Goal: Navigation & Orientation: Understand site structure

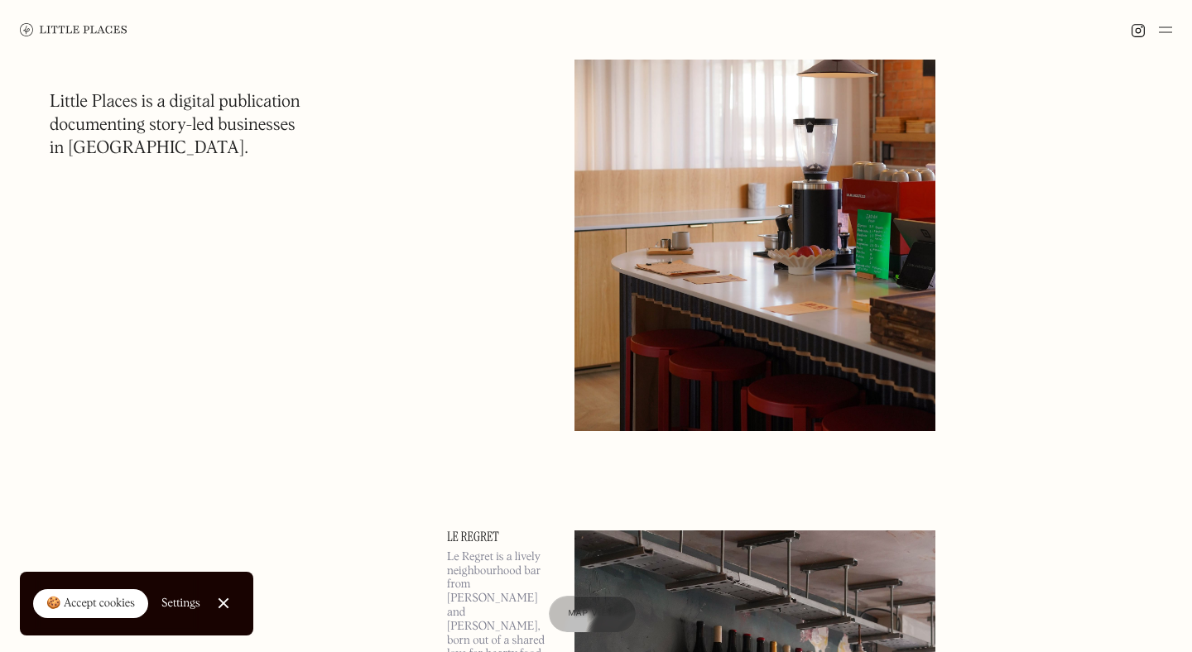
scroll to position [8956, 0]
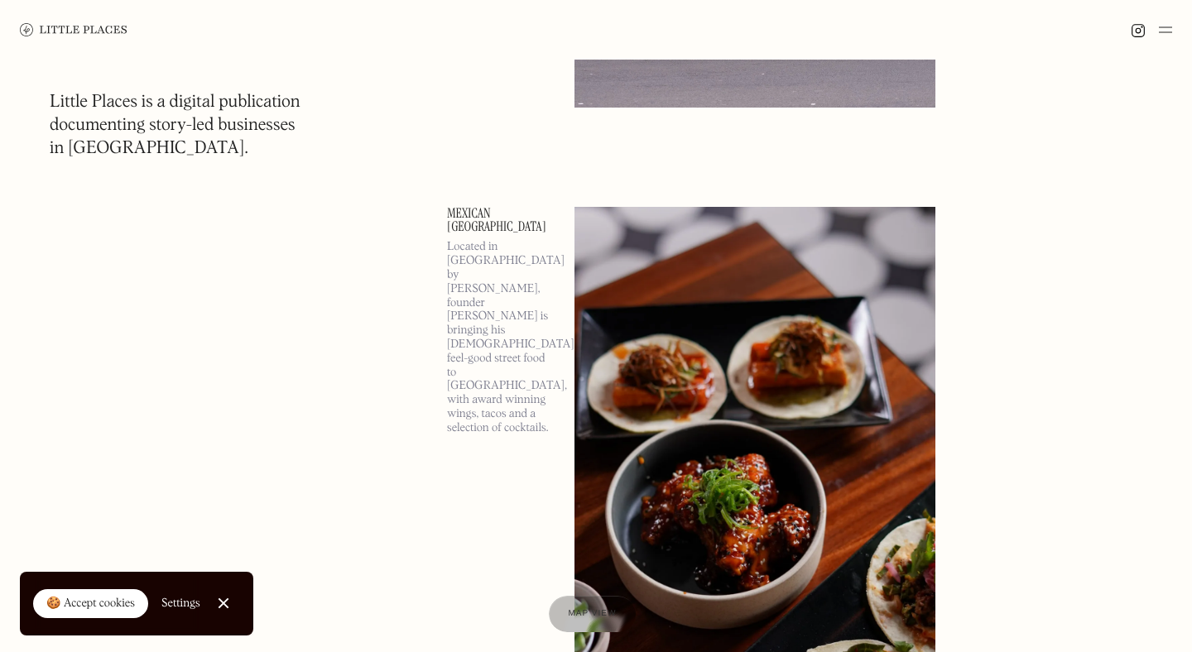
scroll to position [94972, 0]
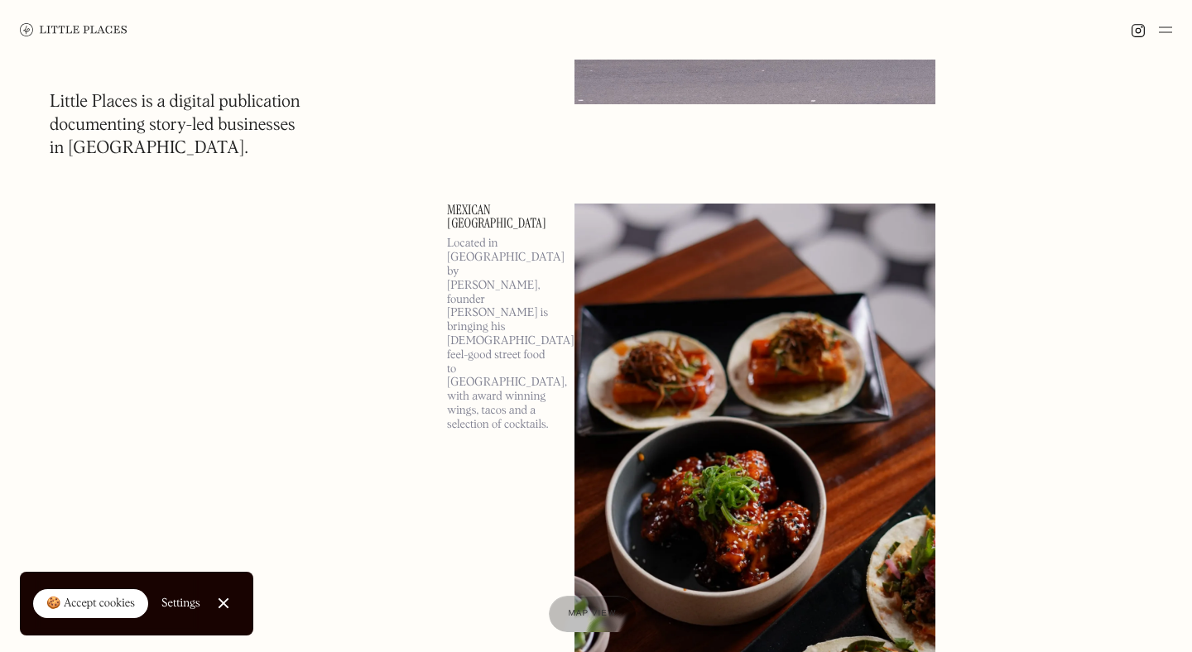
click at [221, 609] on link "Close Cookie Popup" at bounding box center [223, 603] width 33 height 33
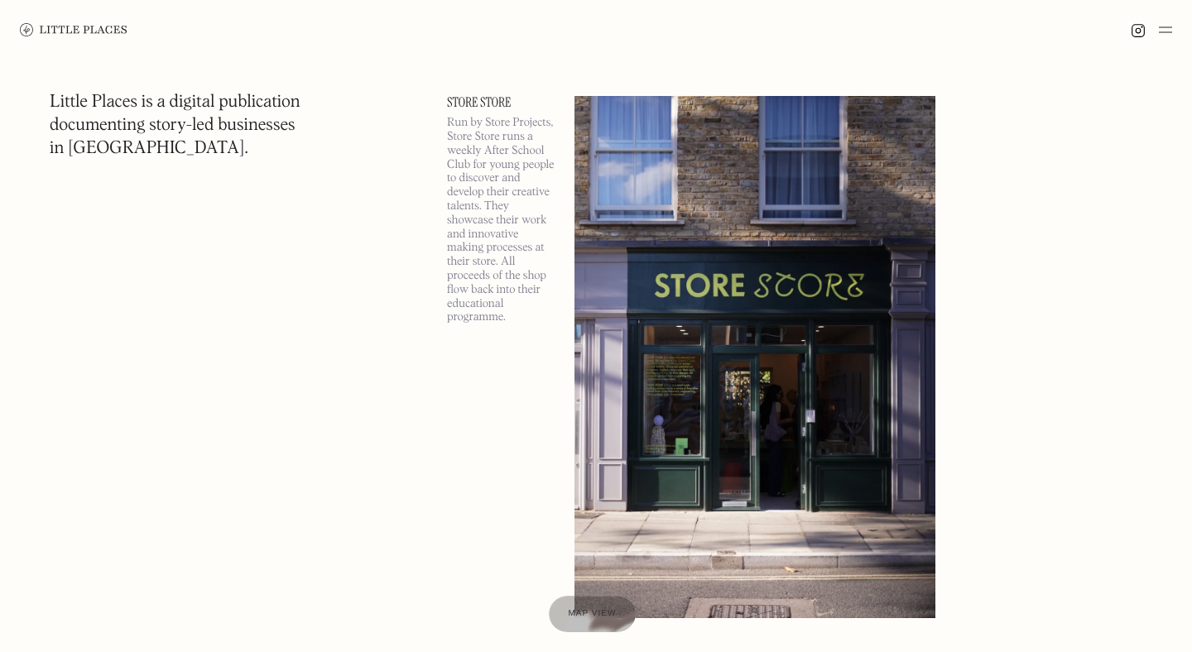
scroll to position [118025, 0]
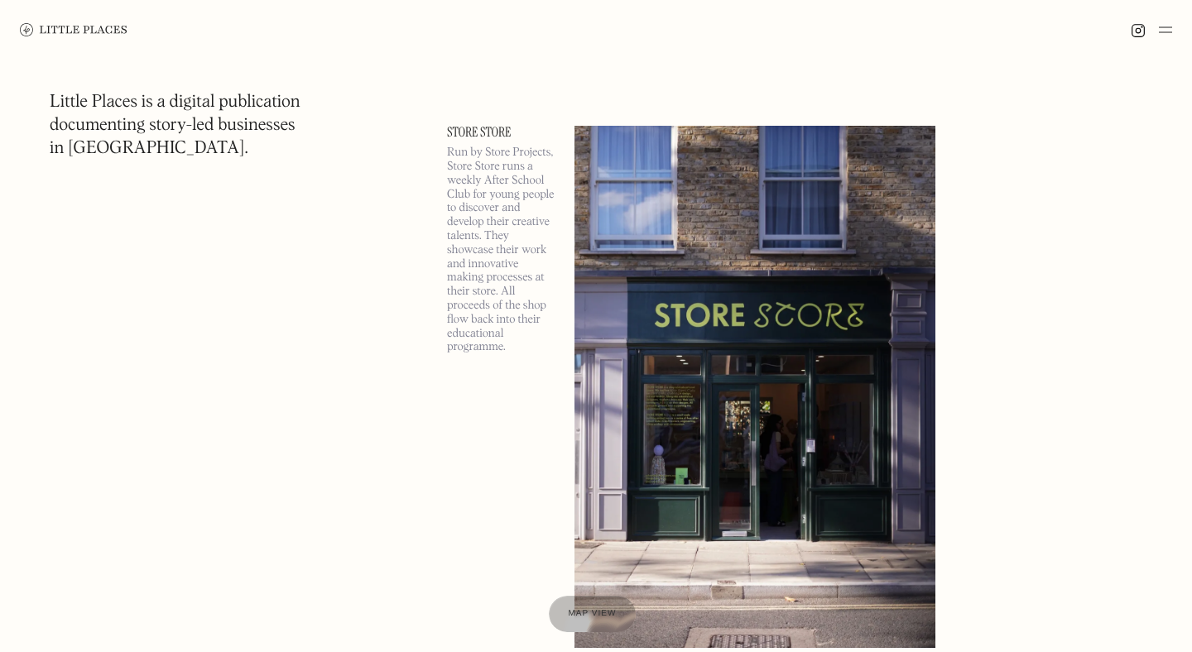
click at [1165, 22] on img at bounding box center [1165, 30] width 13 height 20
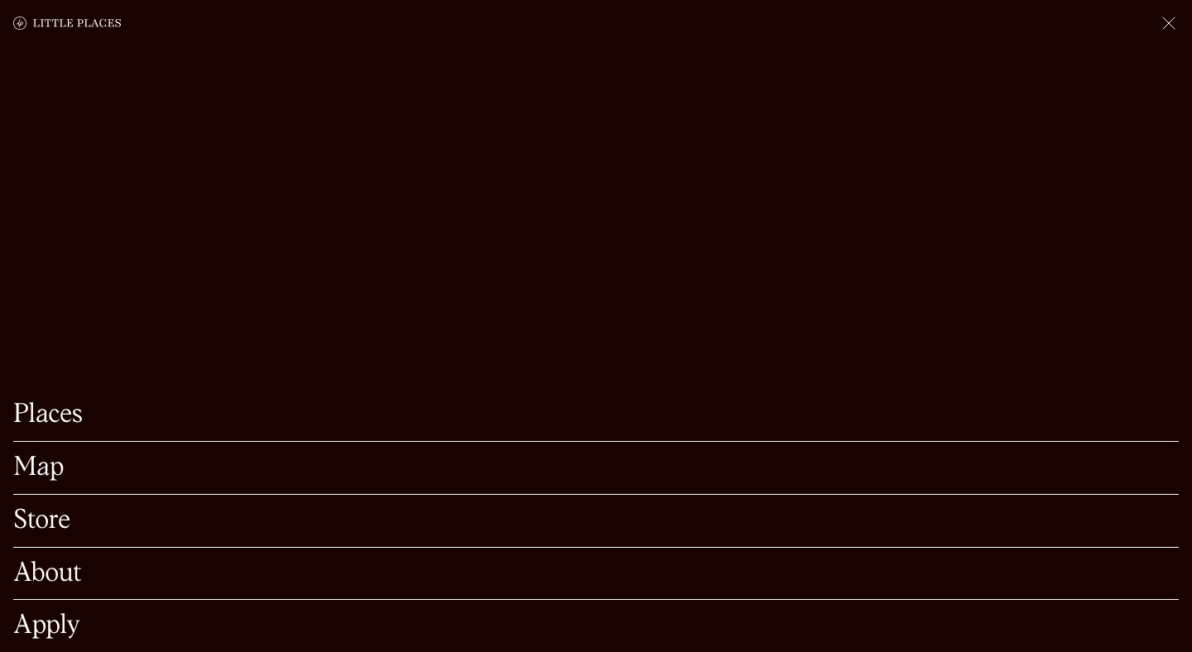
click at [55, 569] on link "About" at bounding box center [595, 574] width 1165 height 26
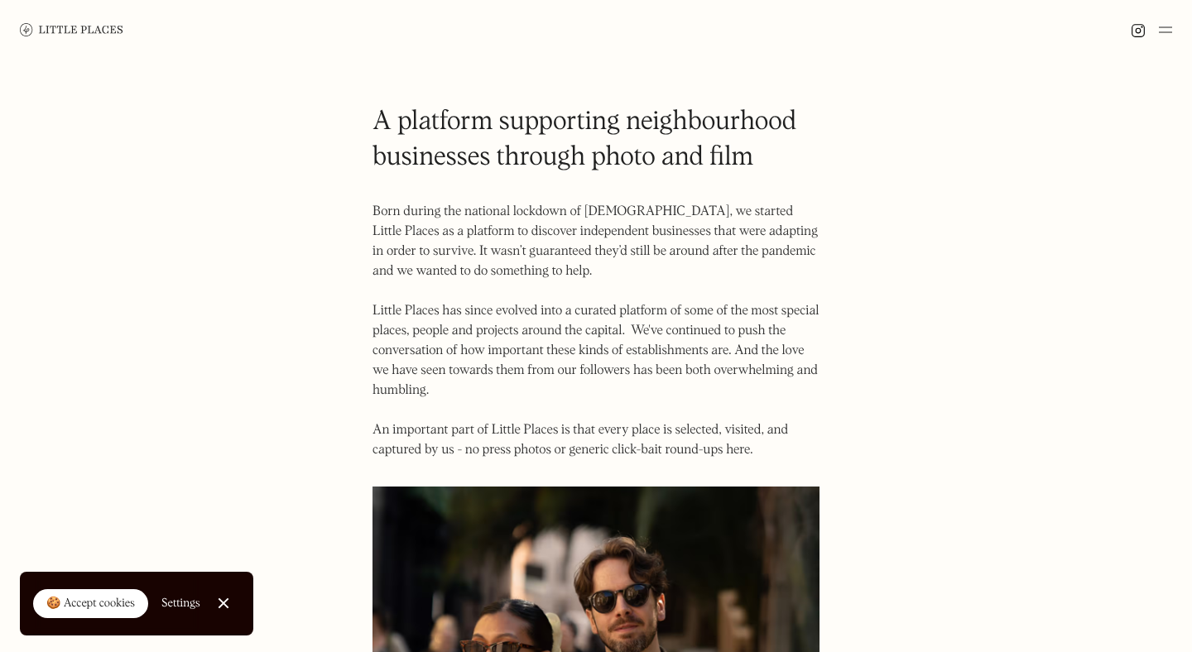
click at [1170, 26] on img at bounding box center [1165, 30] width 13 height 20
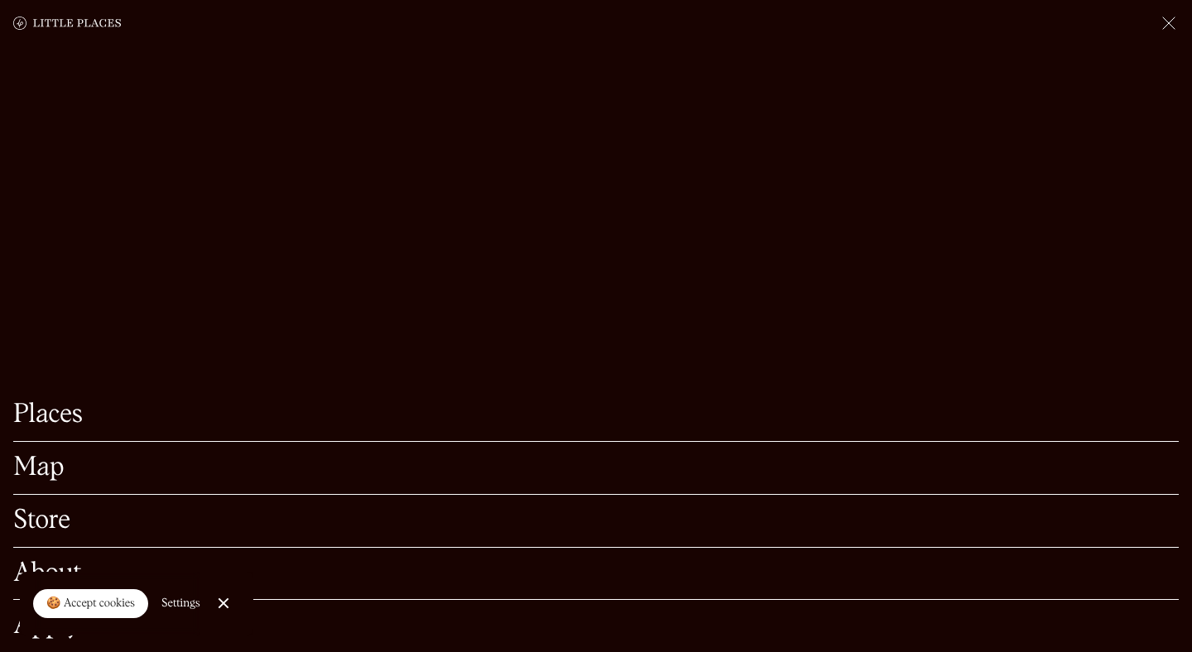
click at [51, 463] on link "Map" at bounding box center [595, 468] width 1165 height 26
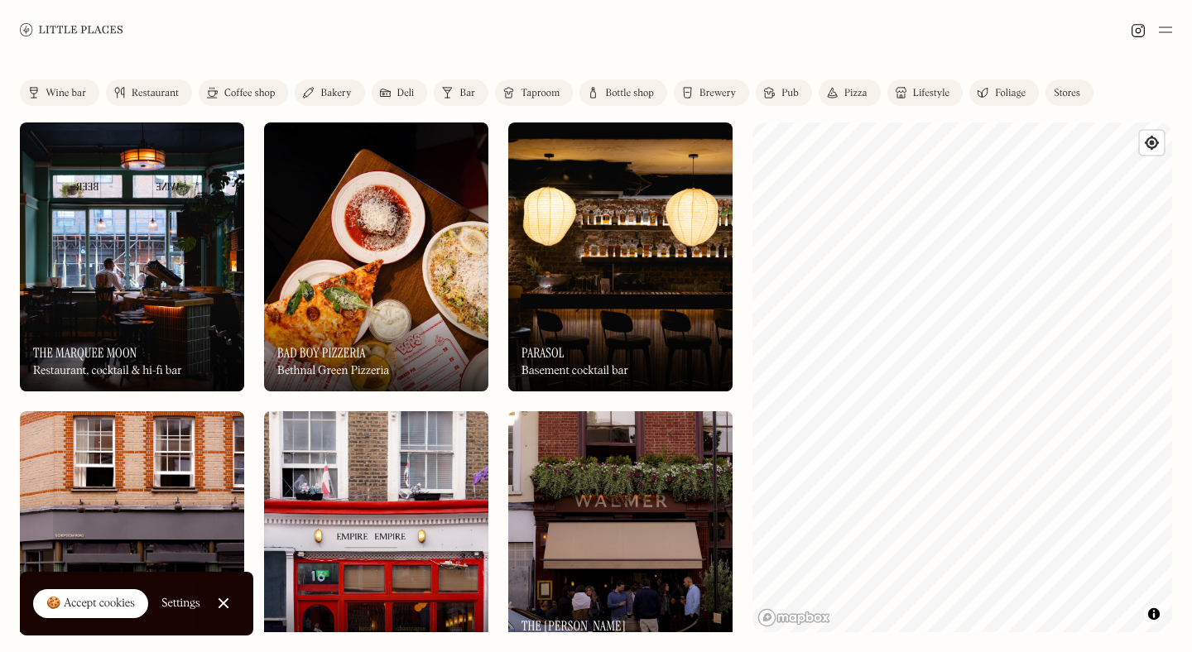
click at [1168, 27] on img at bounding box center [1165, 30] width 13 height 20
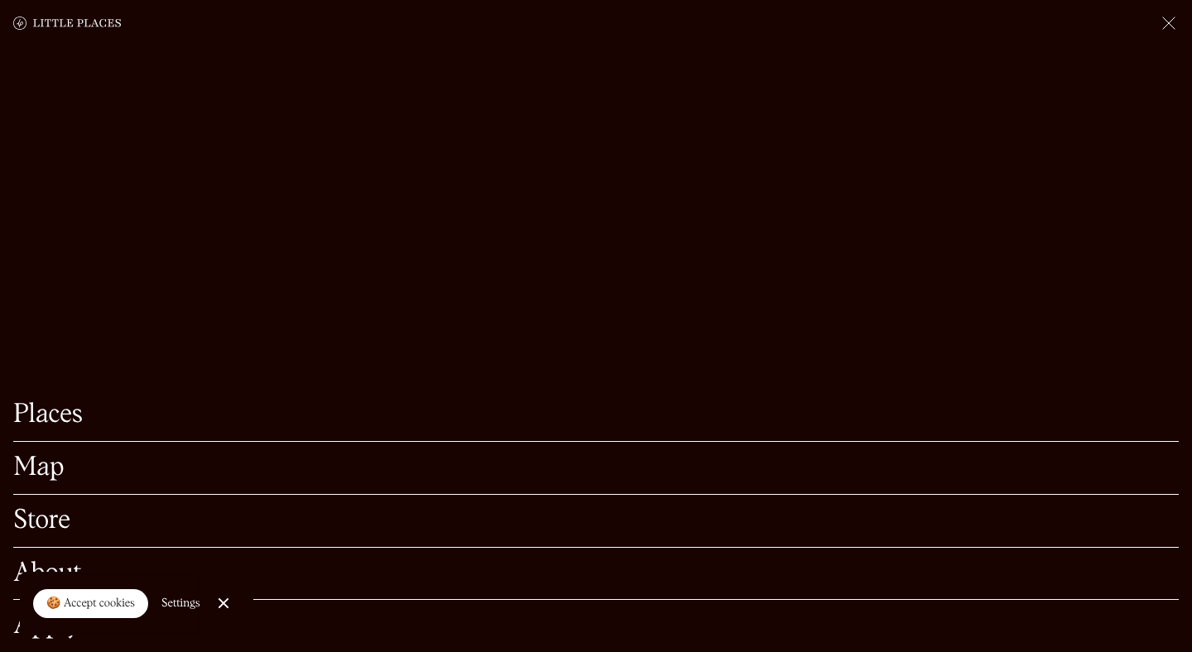
click at [48, 524] on link "Store" at bounding box center [595, 521] width 1165 height 26
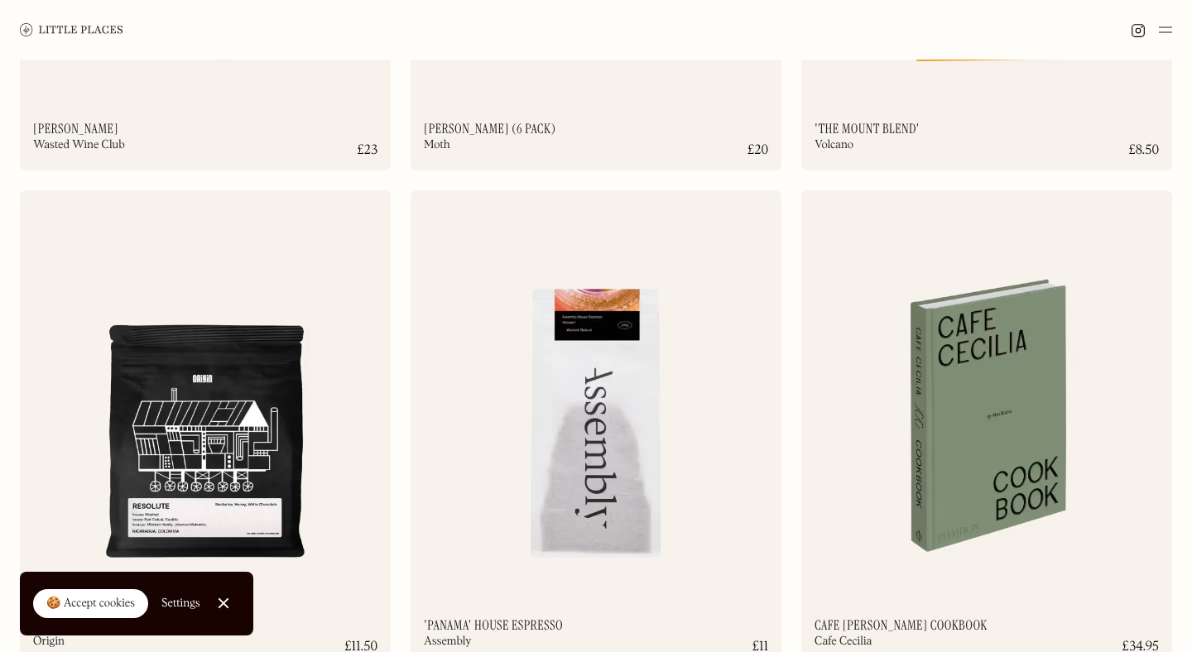
scroll to position [2005, 0]
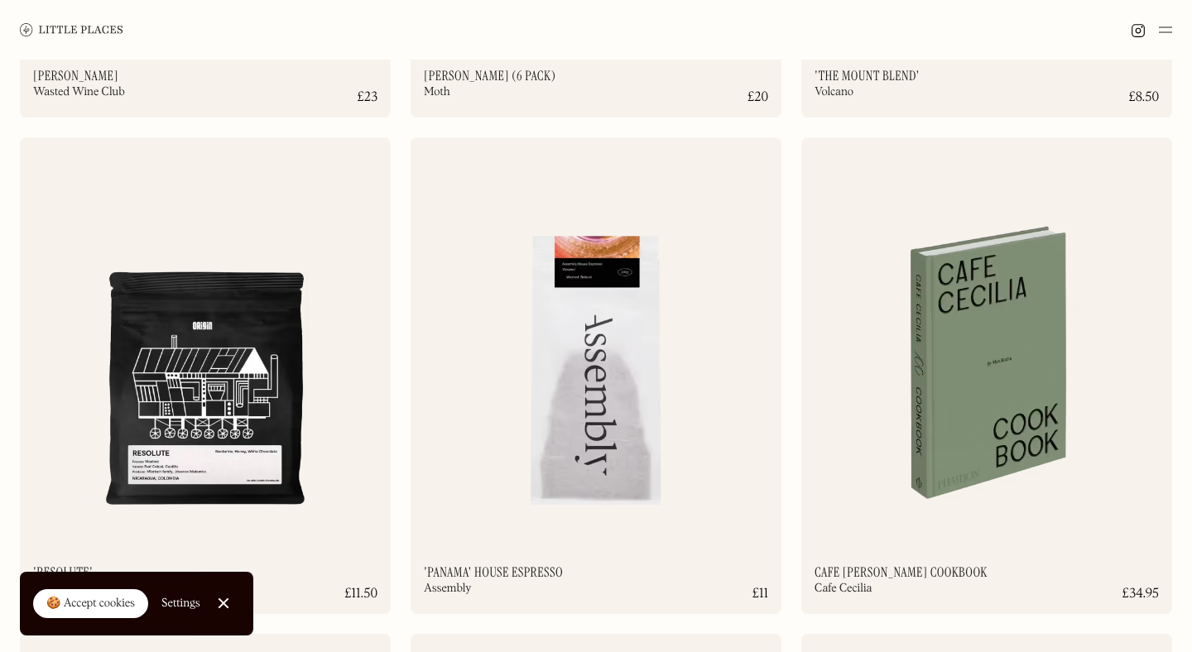
click at [1160, 34] on img at bounding box center [1165, 30] width 13 height 20
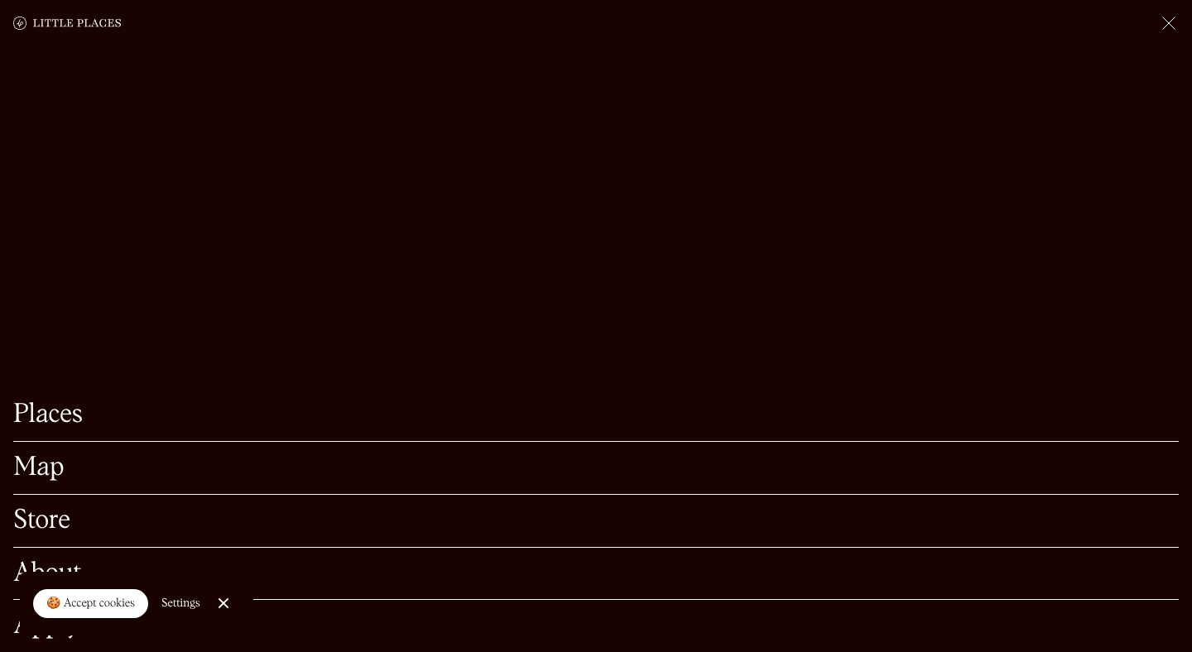
scroll to position [2932, 0]
click at [117, 609] on div "🍪 Accept cookies" at bounding box center [90, 604] width 89 height 17
click at [70, 617] on link "Apply" at bounding box center [595, 626] width 1165 height 26
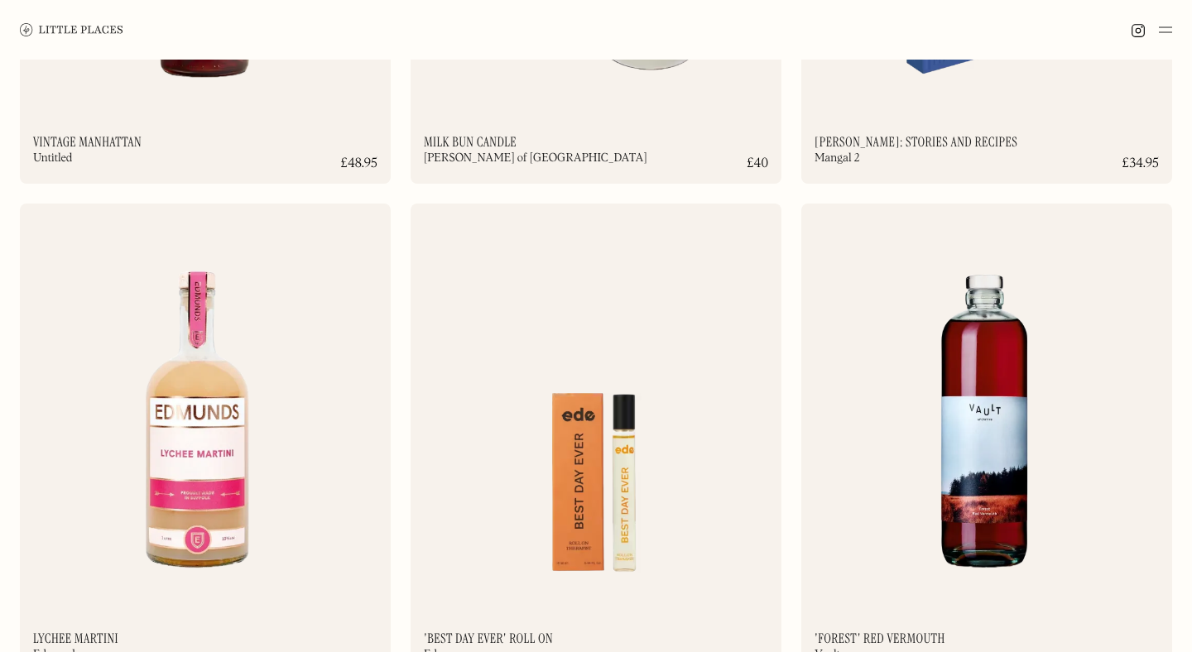
click at [94, 41] on link at bounding box center [71, 30] width 103 height 60
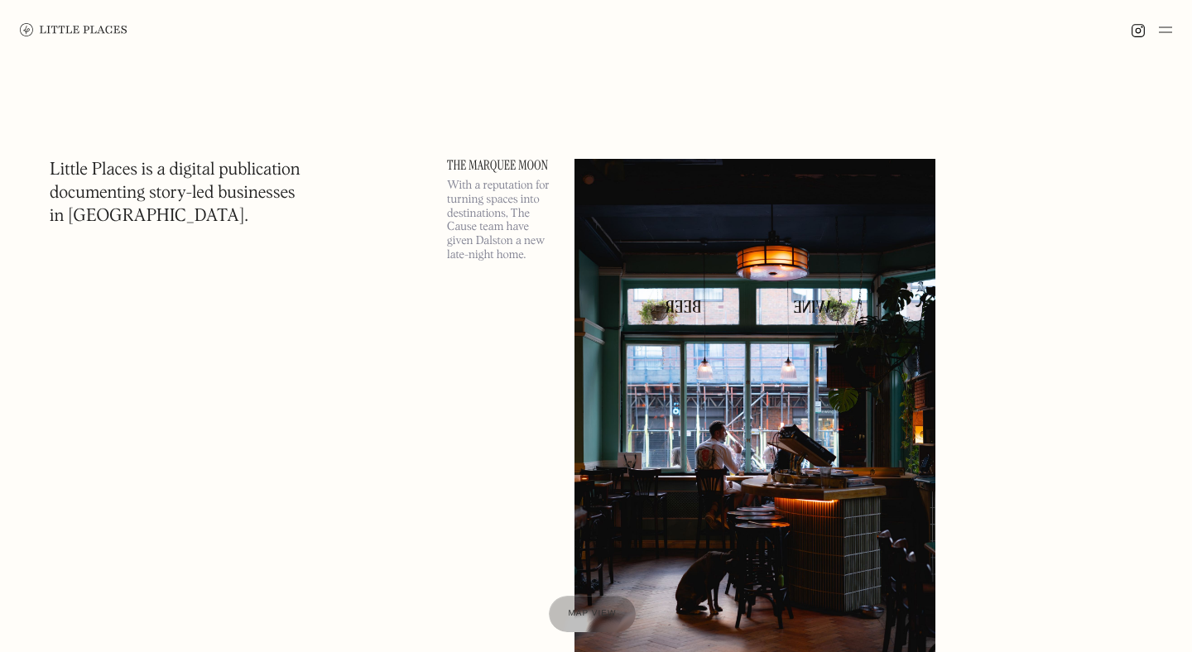
click at [1173, 25] on div at bounding box center [596, 30] width 1192 height 60
click at [1164, 32] on img at bounding box center [1165, 30] width 13 height 20
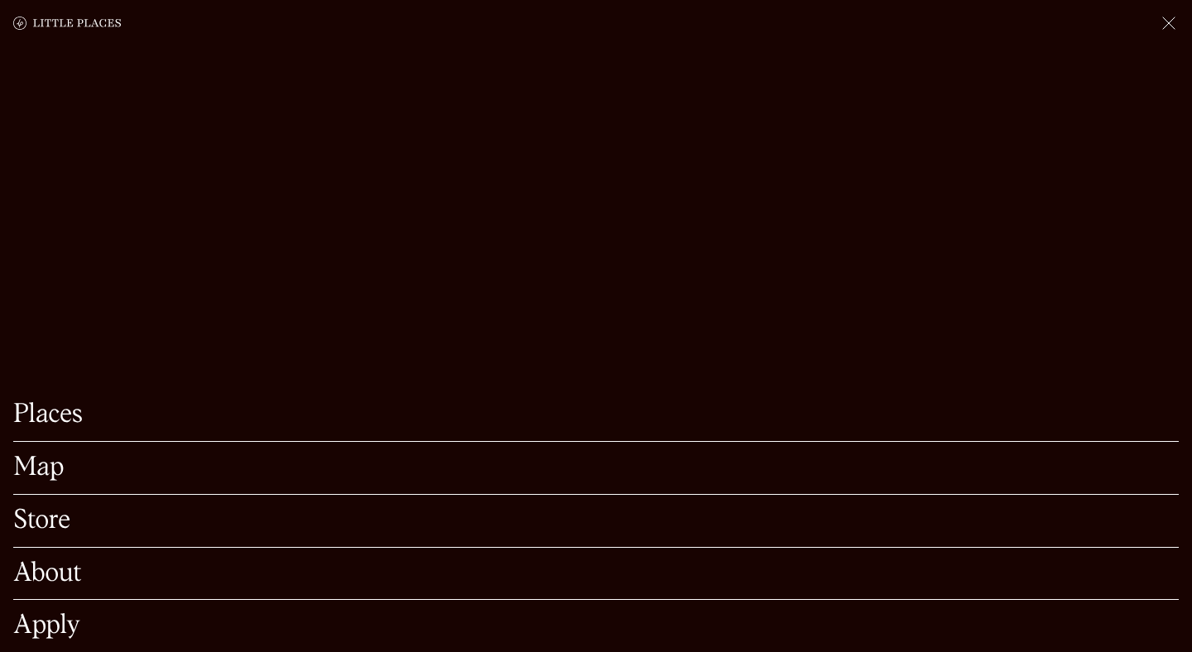
click at [56, 584] on link "About" at bounding box center [595, 574] width 1165 height 26
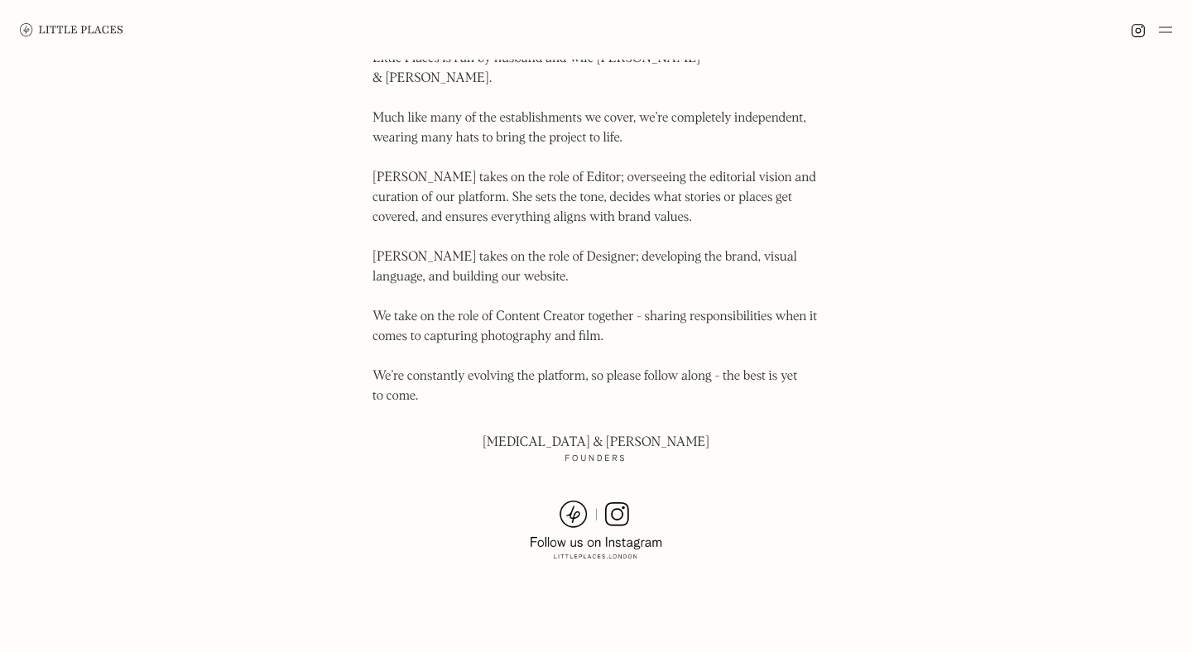
scroll to position [1182, 0]
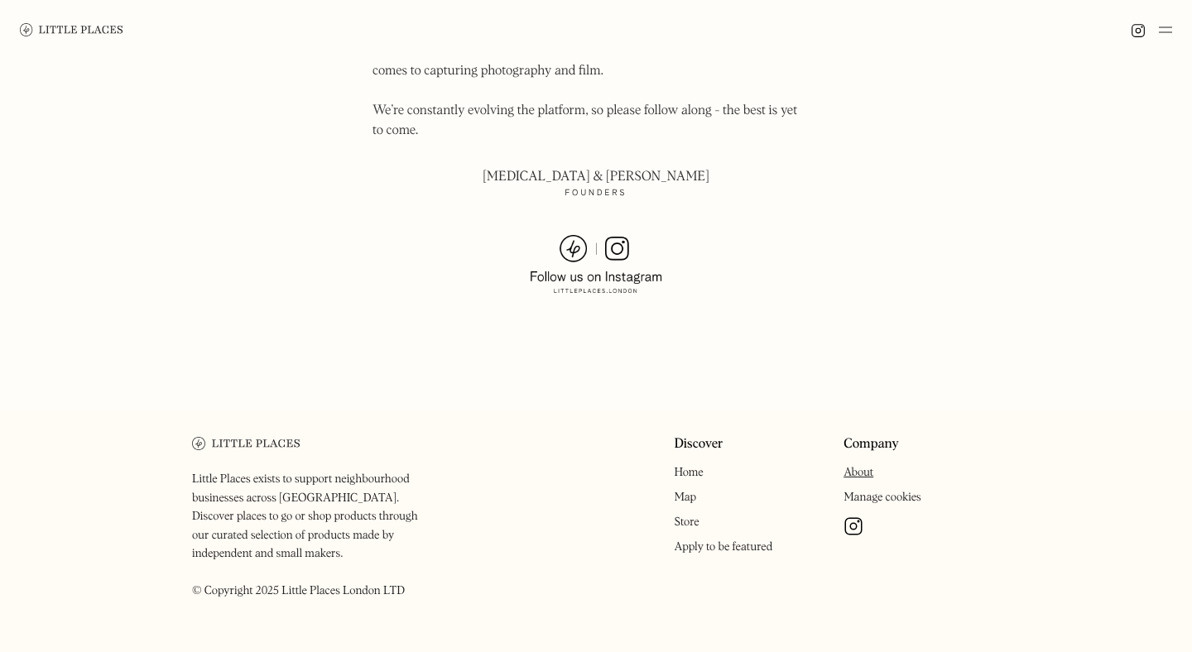
click at [1159, 31] on img at bounding box center [1165, 30] width 13 height 20
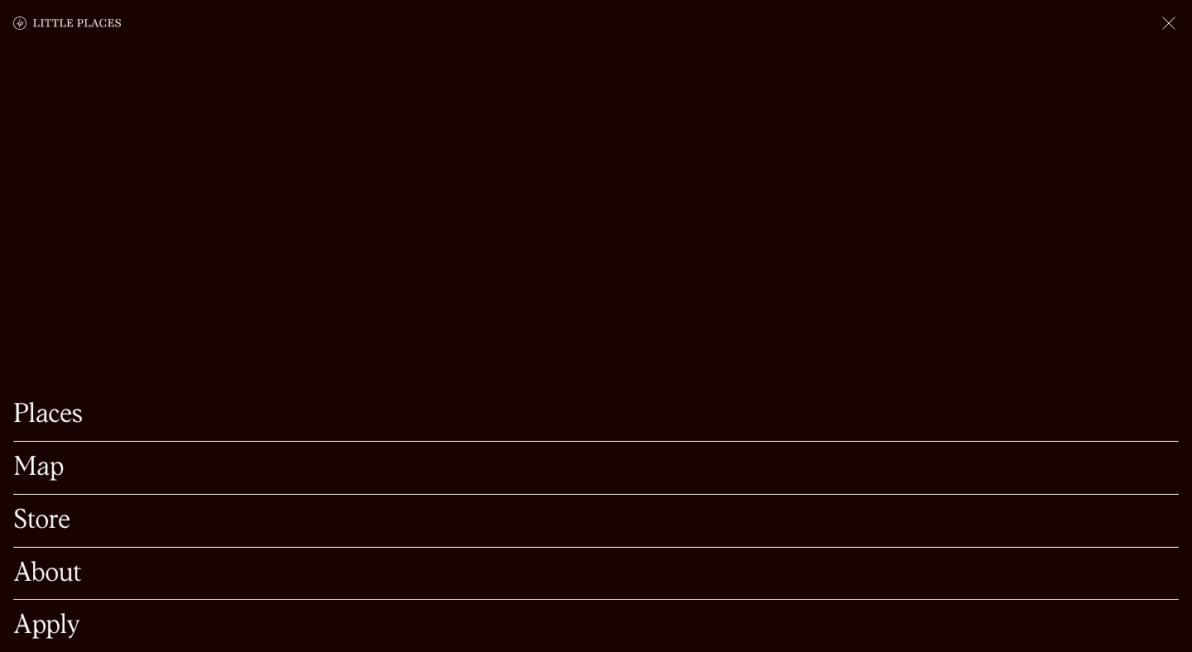
click at [60, 521] on link "Store" at bounding box center [595, 521] width 1165 height 26
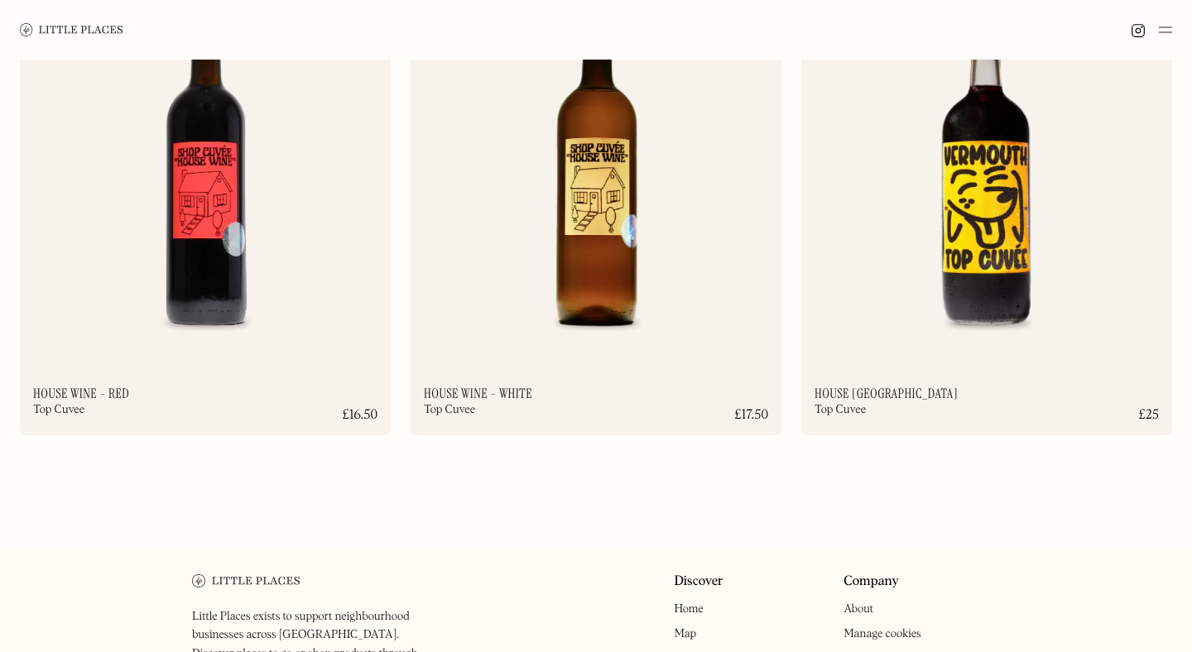
scroll to position [12274, 0]
